Goal: Task Accomplishment & Management: Manage account settings

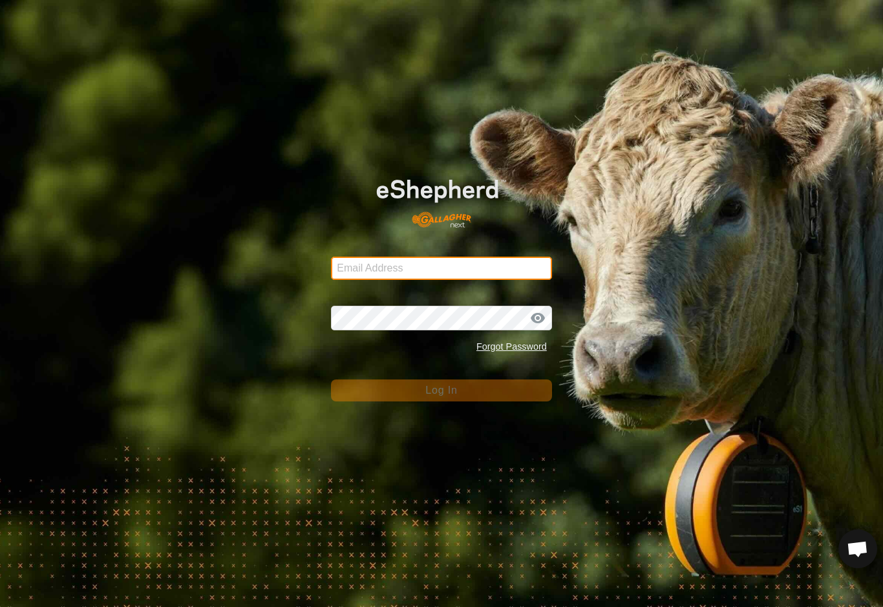
click at [518, 267] on input "Email Address" at bounding box center [441, 267] width 221 height 23
type input "[EMAIL_ADDRESS][DOMAIN_NAME]"
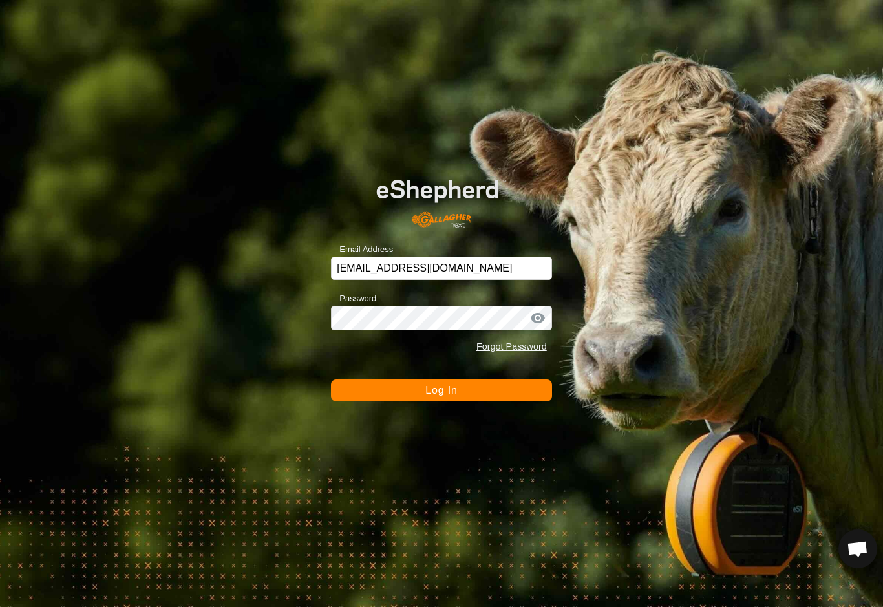
click at [441, 390] on button "Log In" at bounding box center [441, 390] width 221 height 22
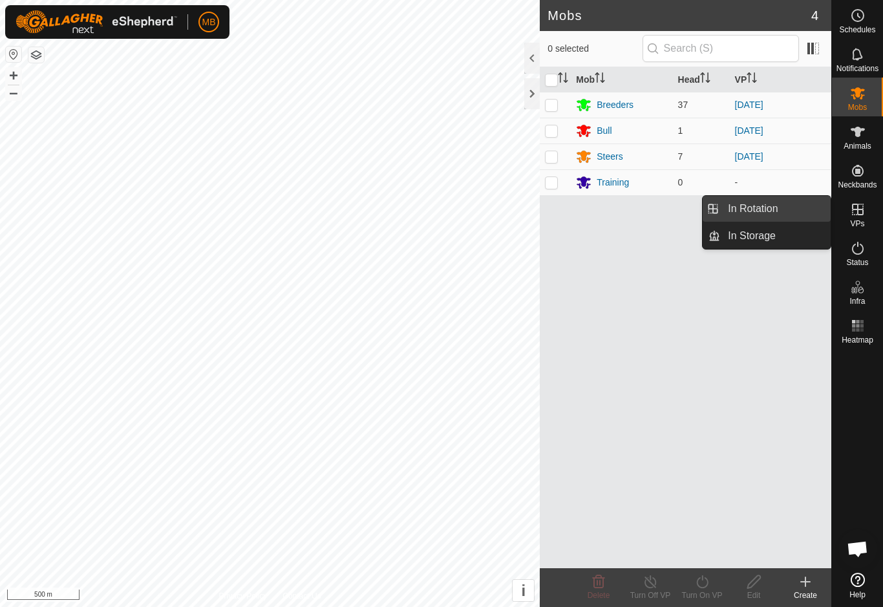
click at [807, 213] on link "In Rotation" at bounding box center [775, 209] width 110 height 26
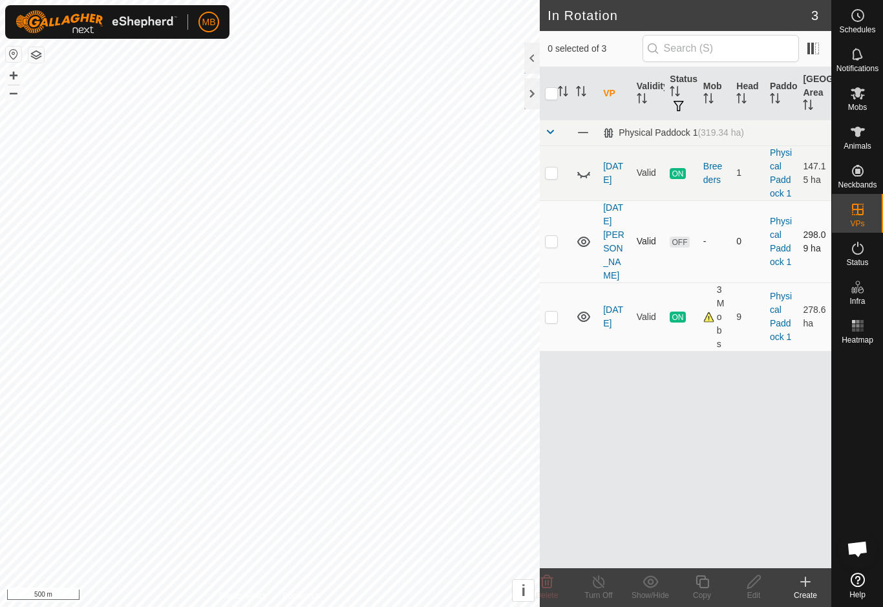
click at [548, 247] on td at bounding box center [554, 241] width 31 height 82
click at [553, 583] on icon at bounding box center [547, 582] width 16 height 16
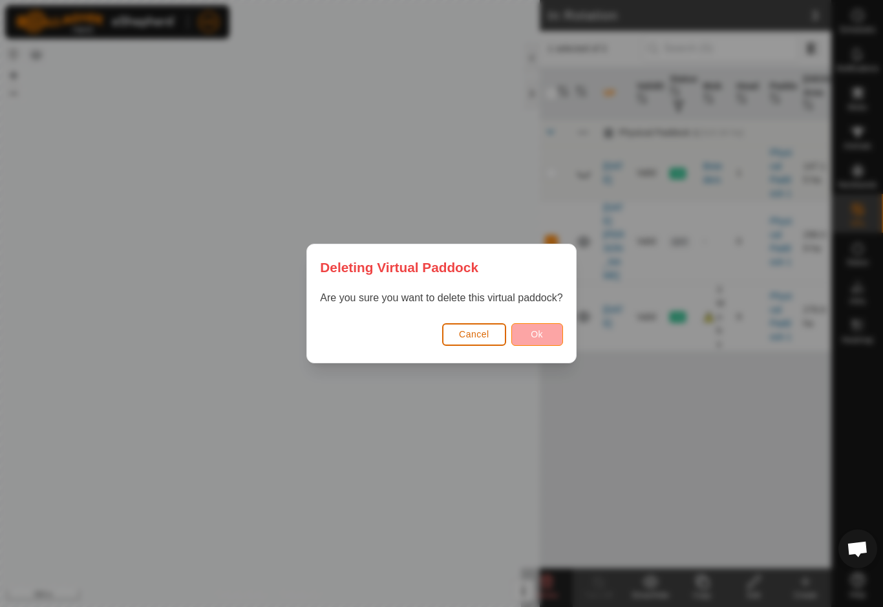
click at [563, 334] on button "Ok" at bounding box center [537, 334] width 52 height 23
checkbox input "false"
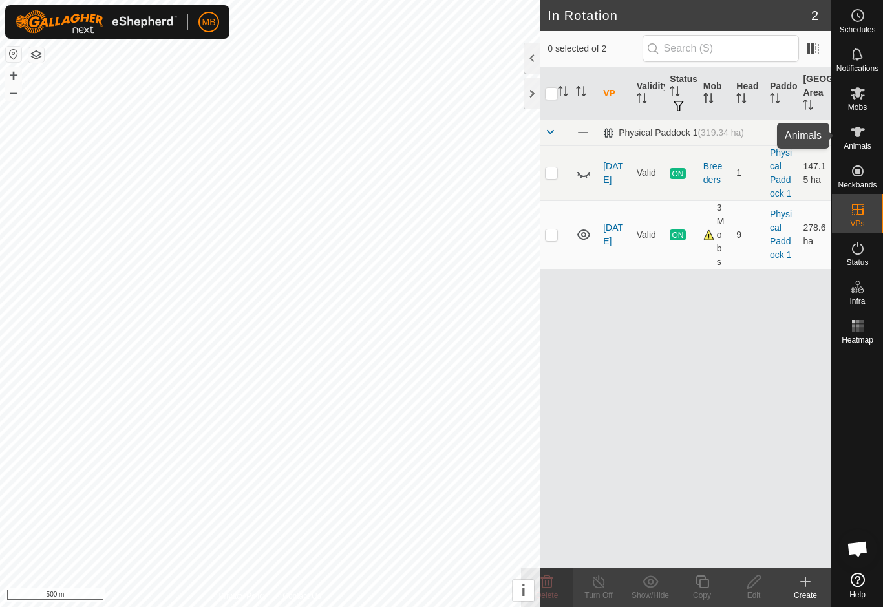
click at [858, 138] on icon at bounding box center [858, 132] width 16 height 16
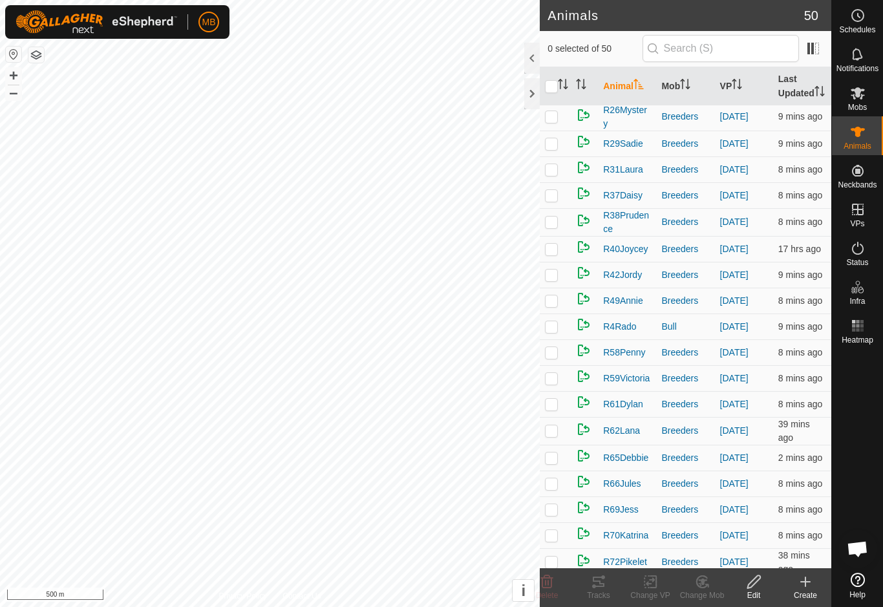
scroll to position [415, 0]
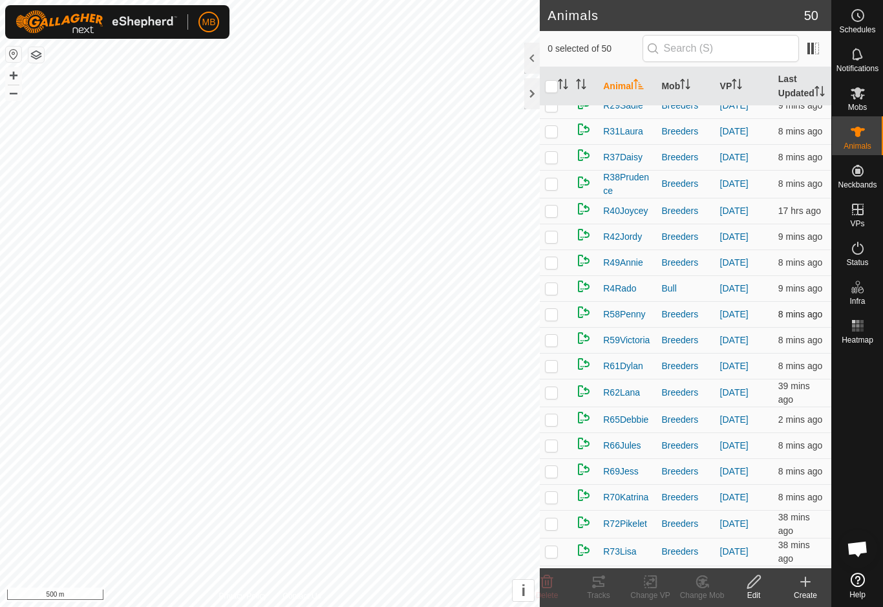
click at [553, 319] on p-checkbox at bounding box center [551, 314] width 13 height 10
click at [605, 585] on icon at bounding box center [598, 582] width 16 height 16
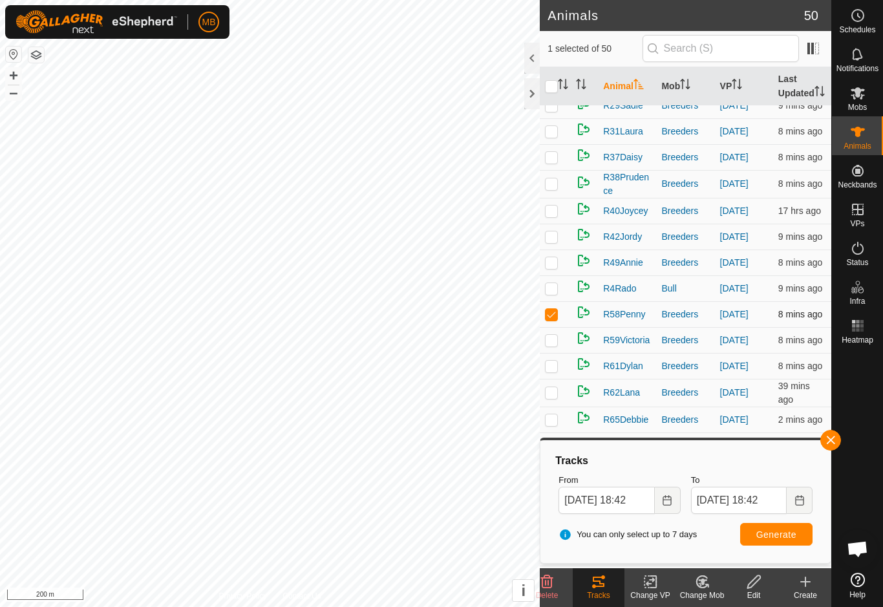
click at [550, 319] on p-checkbox at bounding box center [551, 314] width 13 height 10
checkbox input "false"
click at [525, 107] on div at bounding box center [532, 93] width 16 height 31
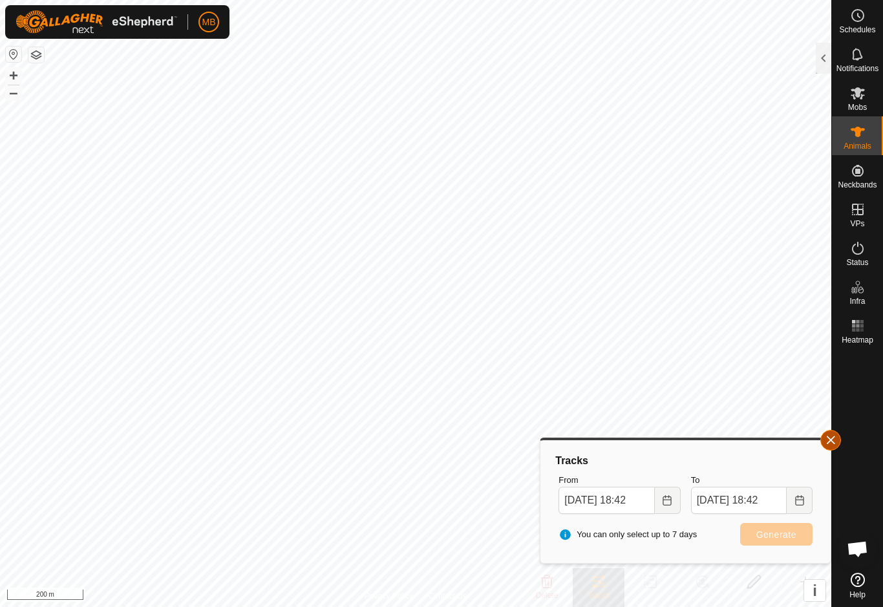
click at [835, 430] on button "button" at bounding box center [830, 440] width 21 height 21
